Goal: Task Accomplishment & Management: Manage account settings

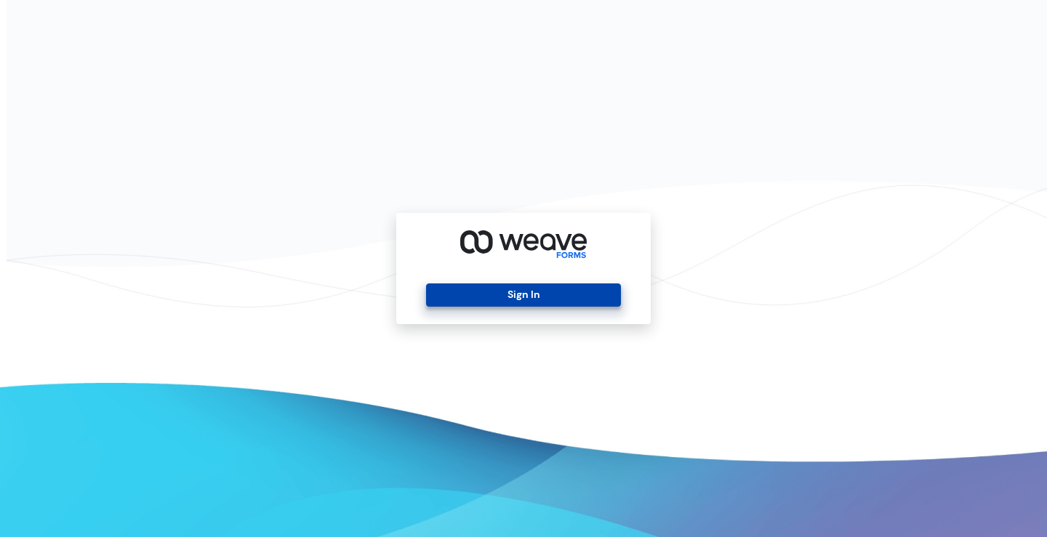
click at [483, 287] on button "Sign In" at bounding box center [523, 295] width 194 height 23
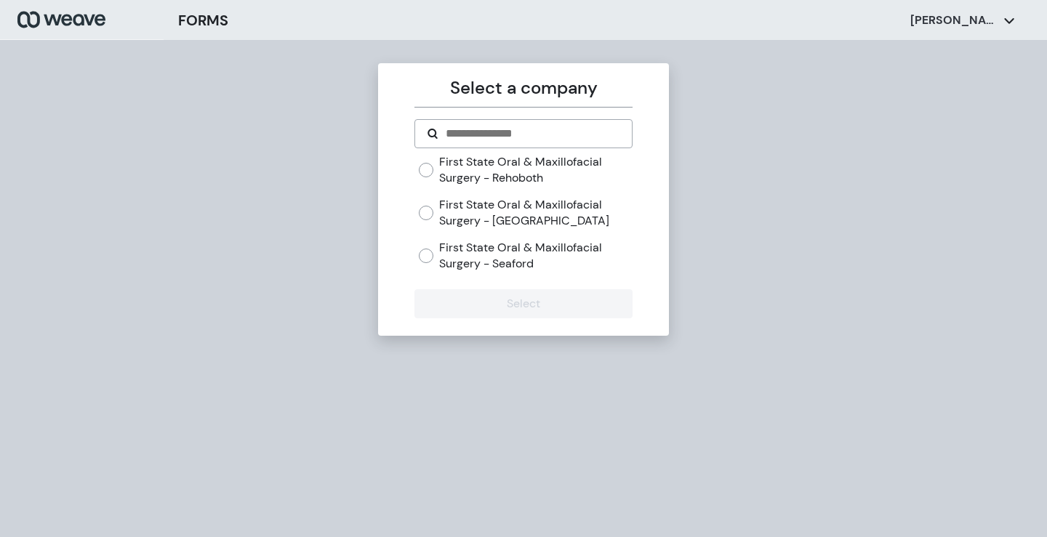
drag, startPoint x: 503, startPoint y: 229, endPoint x: 503, endPoint y: 276, distance: 47.3
click at [503, 231] on div "First State Oral & Maxillofacial Surgery - Rehoboth First State Oral & Maxillof…" at bounding box center [525, 213] width 213 height 118
click at [515, 214] on label "First State Oral & Maxillofacial Surgery - [GEOGRAPHIC_DATA]" at bounding box center [535, 212] width 193 height 31
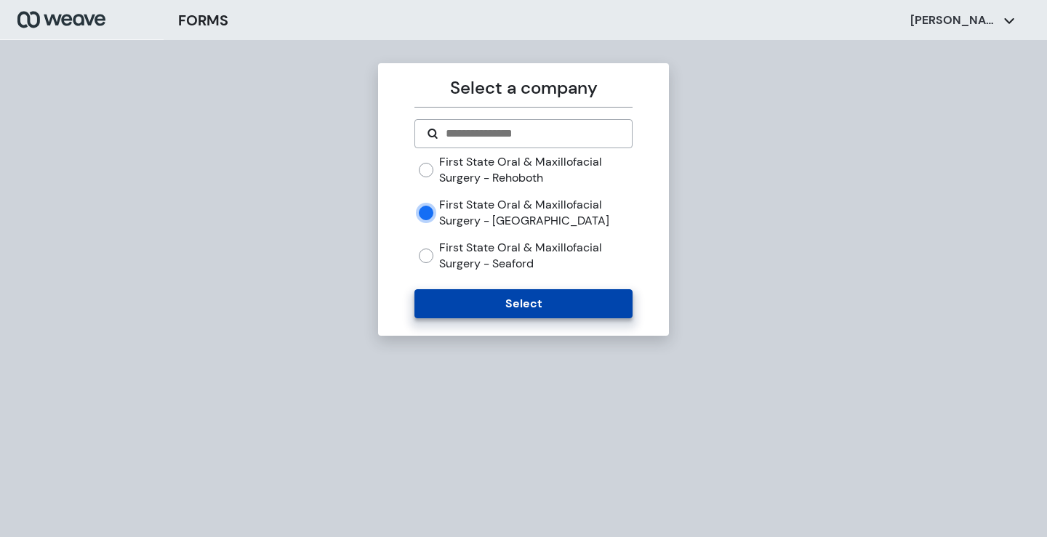
click at [492, 309] on button "Select" at bounding box center [522, 303] width 217 height 29
